Goal: Find specific page/section: Find specific page/section

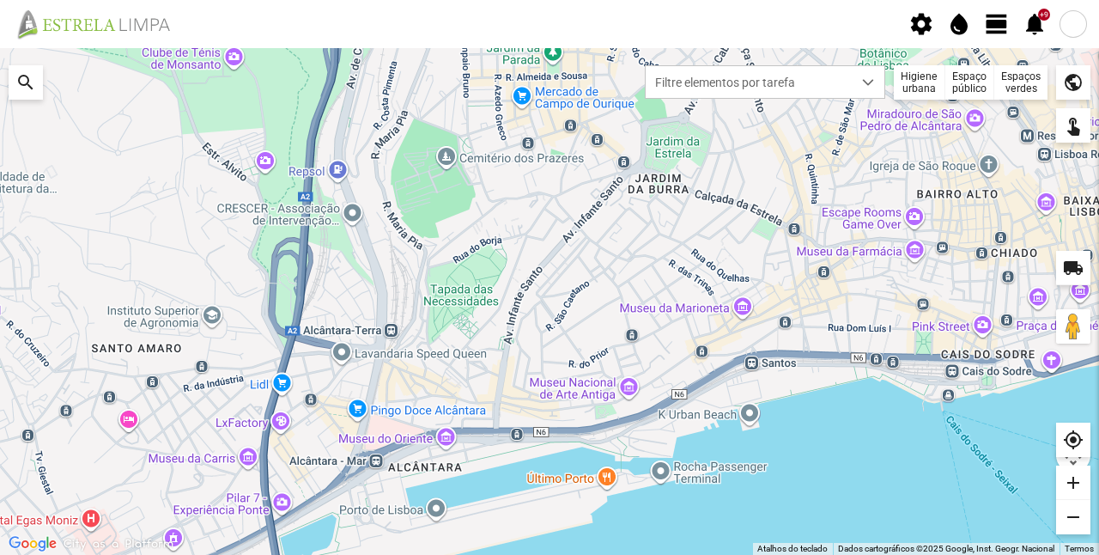
click at [1051, 58] on div "Filtre elementos por tarefa Higiene urbana Espaço público Espaços verdes public" at bounding box center [863, 78] width 454 height 43
click at [1045, 60] on div "Filtre elementos por tarefa Higiene urbana Espaço público Espaços verdes public" at bounding box center [863, 78] width 454 height 43
click at [1038, 67] on div "Espaços verdes" at bounding box center [1020, 82] width 53 height 34
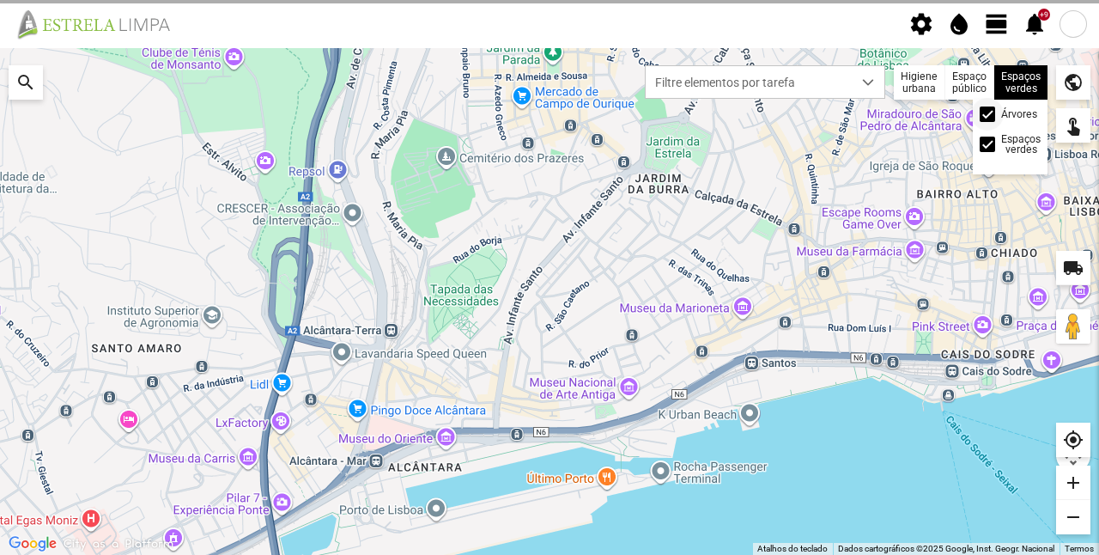
click at [991, 115] on div at bounding box center [987, 113] width 15 height 15
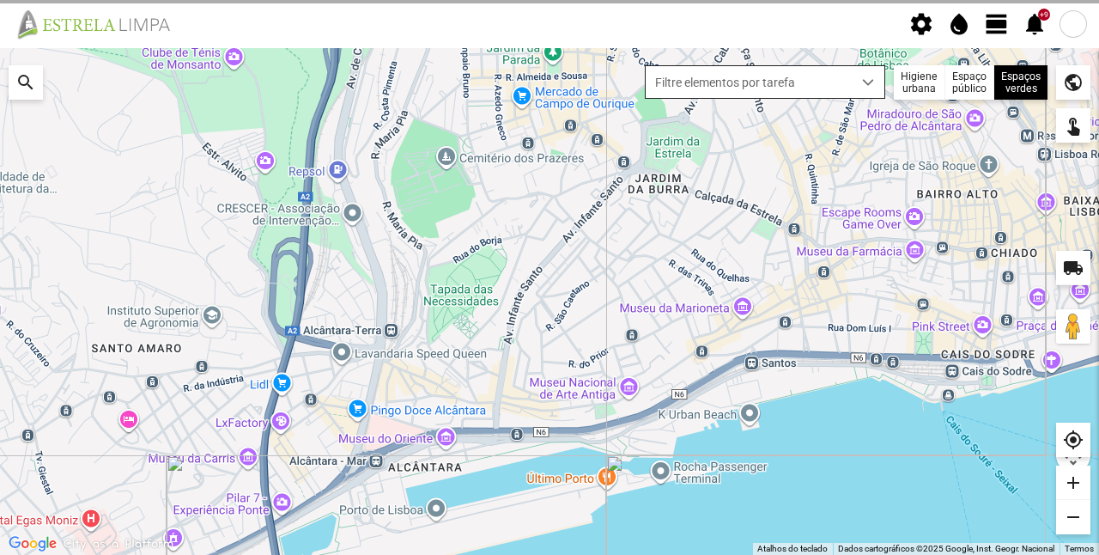
click at [831, 93] on span "Filtre elementos por tarefa" at bounding box center [749, 82] width 206 height 32
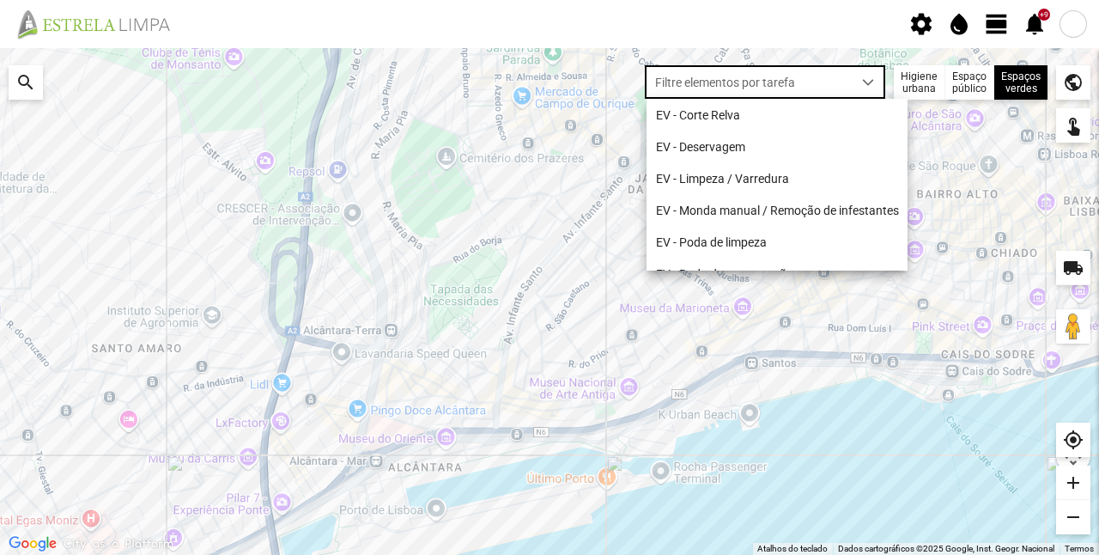
scroll to position [9, 72]
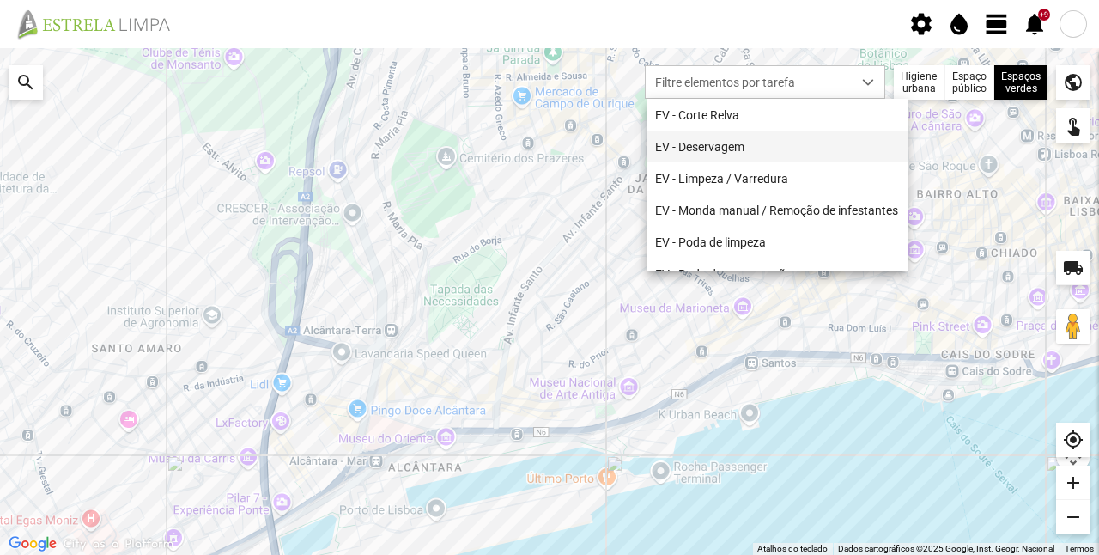
click at [775, 132] on li "EV - Deservagem" at bounding box center [776, 146] width 261 height 32
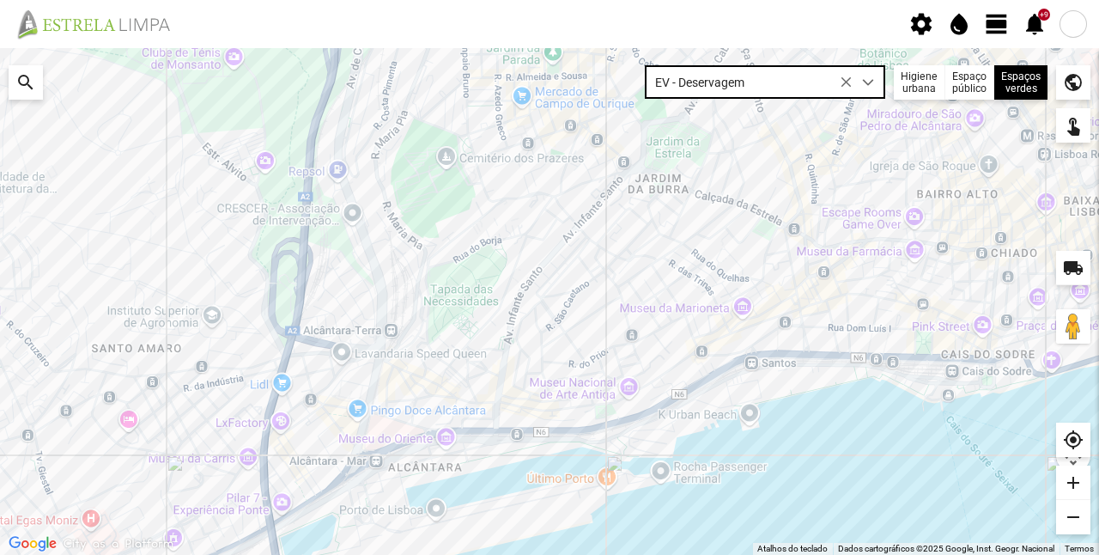
click at [761, 71] on span "EV - Deservagem" at bounding box center [749, 82] width 206 height 32
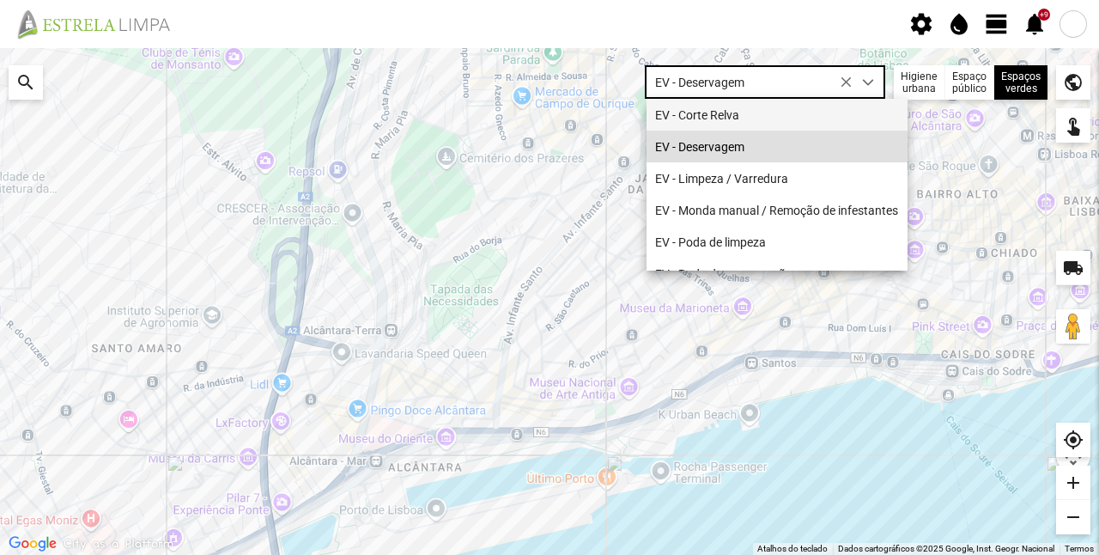
click at [742, 112] on li "EV - Corte Relva" at bounding box center [776, 115] width 261 height 32
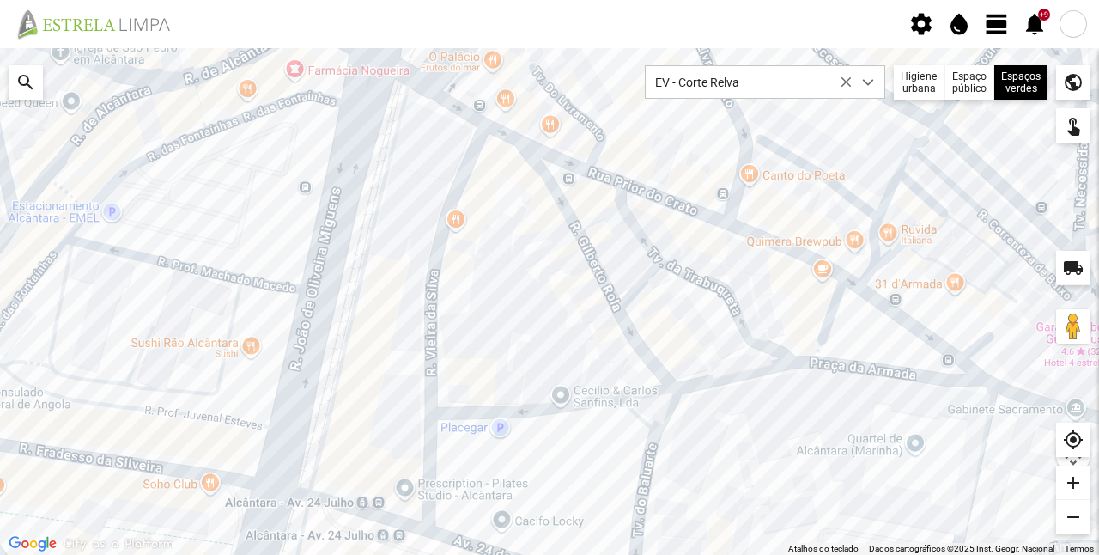
drag, startPoint x: 355, startPoint y: 426, endPoint x: 386, endPoint y: 379, distance: 56.2
click at [386, 379] on div at bounding box center [549, 301] width 1099 height 507
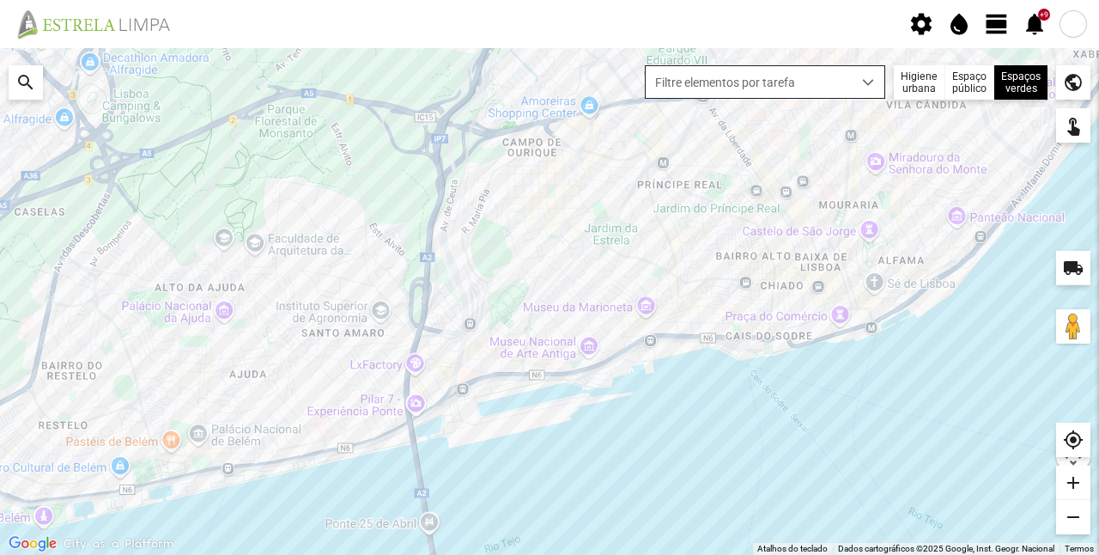
click at [834, 74] on span "Filtre elementos por tarefa" at bounding box center [749, 82] width 206 height 32
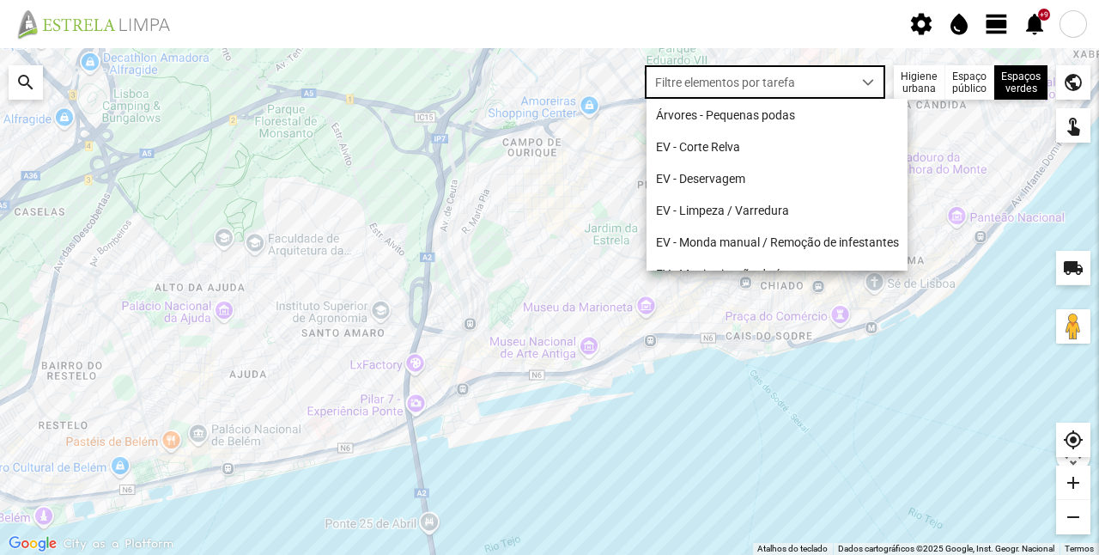
scroll to position [9, 72]
click at [1012, 96] on div "Espaços verdes Árvores Espaços verdes" at bounding box center [1020, 82] width 53 height 34
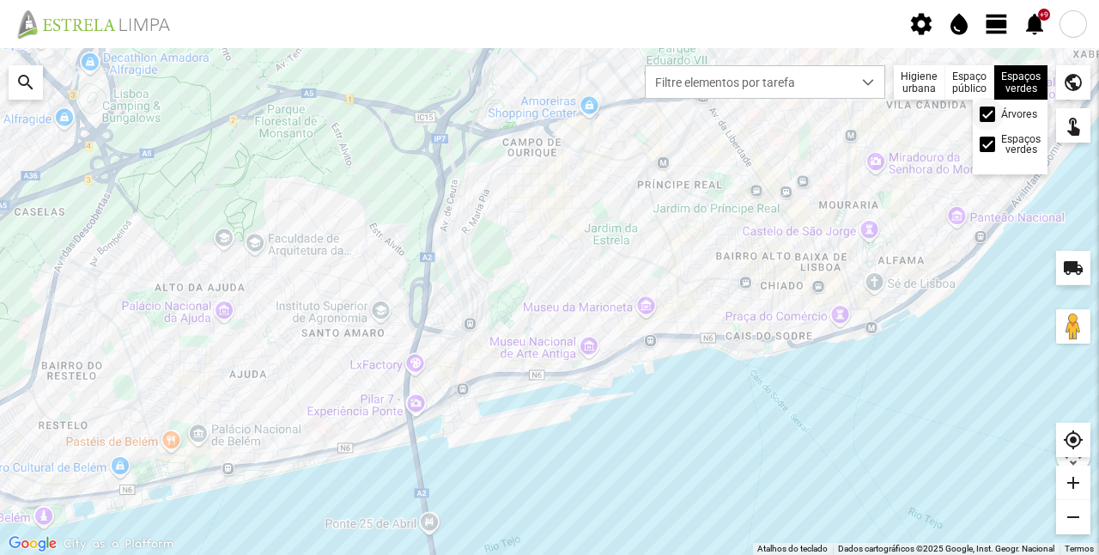
click at [992, 113] on div at bounding box center [987, 113] width 15 height 15
